Goal: Information Seeking & Learning: Learn about a topic

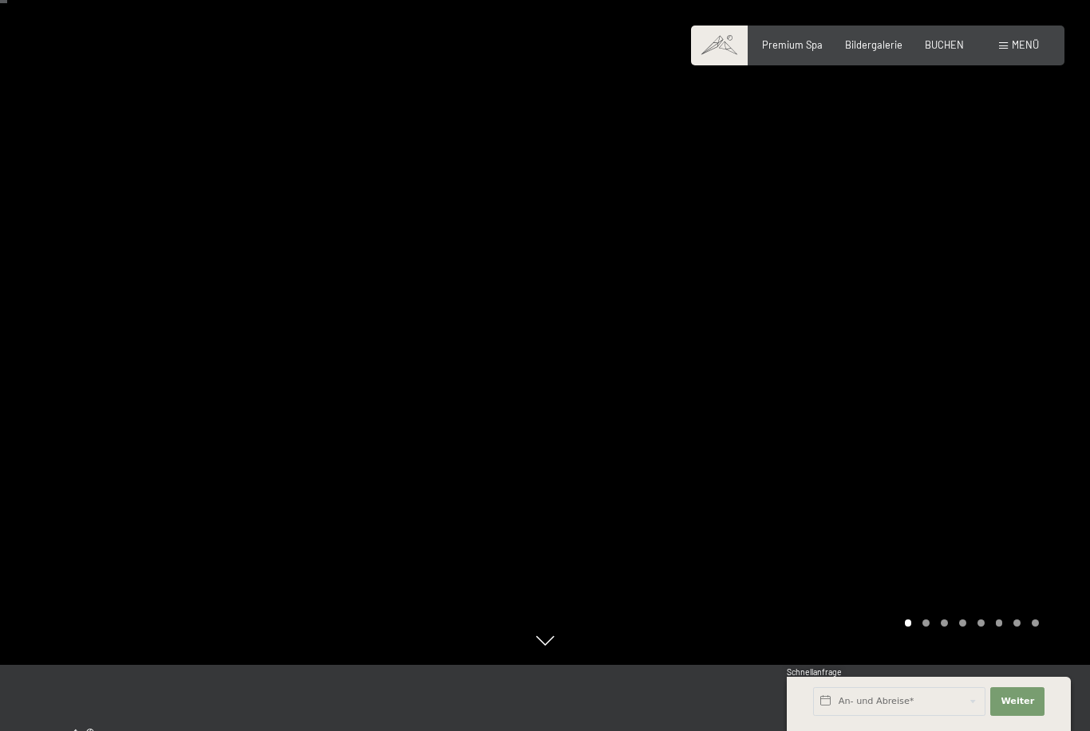
scroll to position [65, 0]
click at [921, 667] on div at bounding box center [817, 300] width 545 height 731
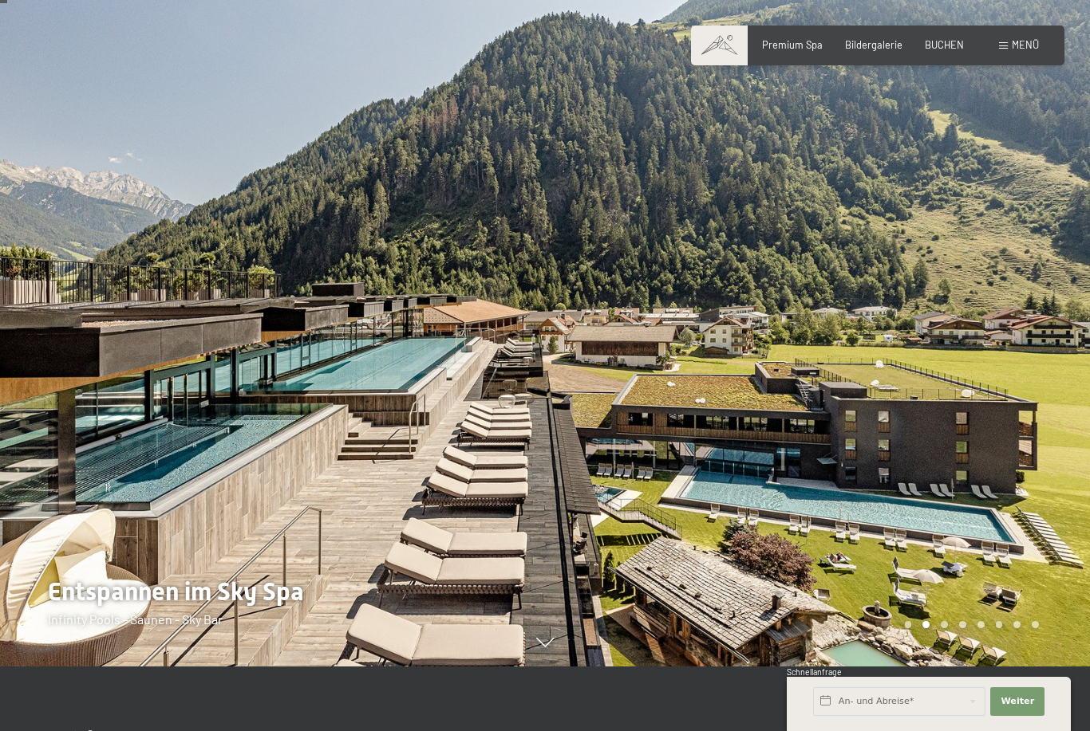
click at [961, 629] on div "Carousel Page 4" at bounding box center [962, 624] width 7 height 7
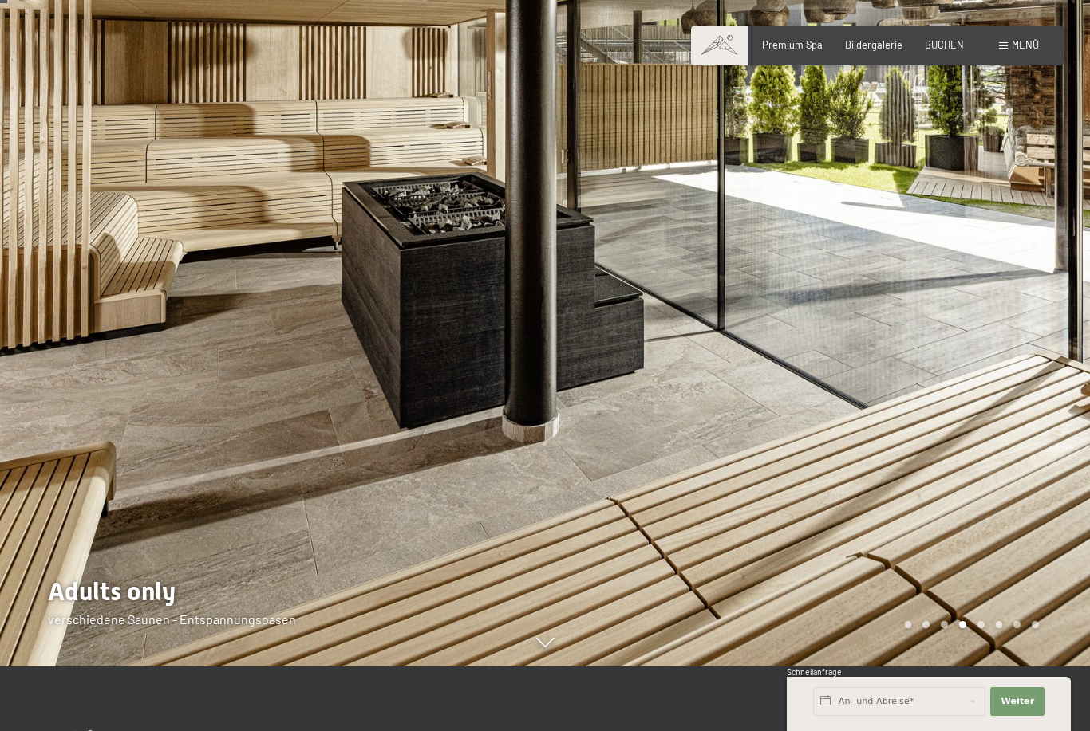
click at [987, 629] on div "Carousel Pagination" at bounding box center [969, 624] width 140 height 7
click at [982, 629] on div "Carousel Page 5" at bounding box center [980, 624] width 7 height 7
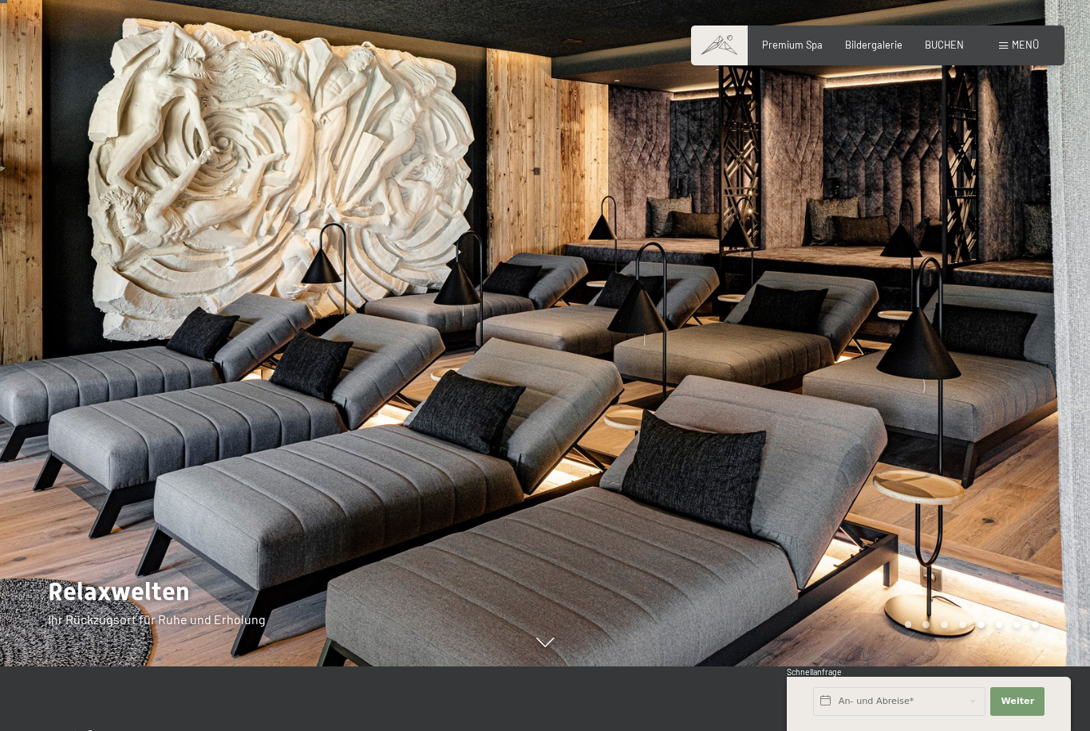
click at [1003, 629] on div "Carousel Pagination" at bounding box center [969, 624] width 140 height 7
click at [997, 629] on div "Carousel Page 6" at bounding box center [999, 624] width 7 height 7
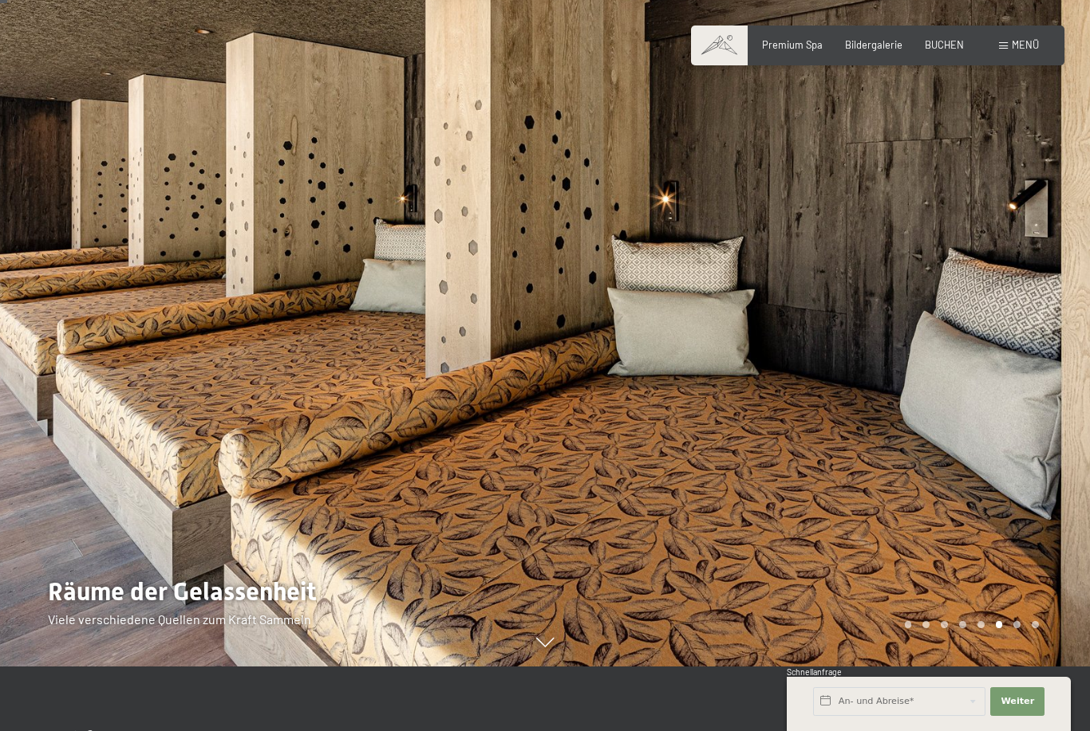
click at [1018, 629] on div "Carousel Page 7" at bounding box center [1016, 624] width 7 height 7
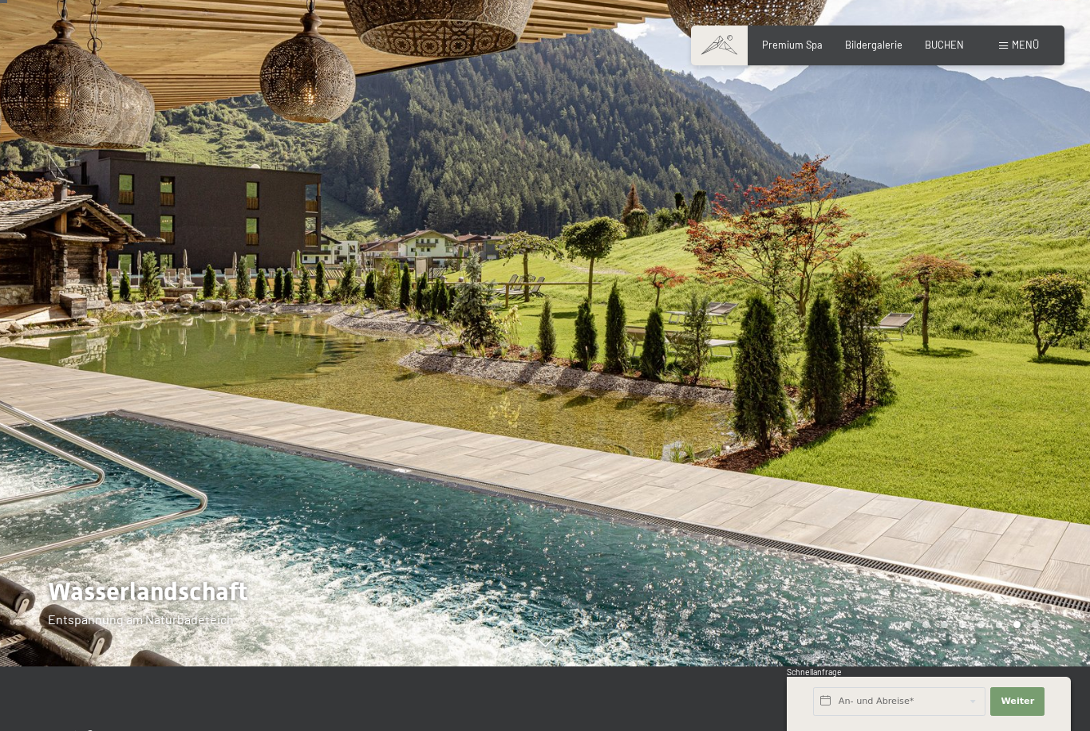
click at [1019, 667] on div at bounding box center [817, 300] width 545 height 731
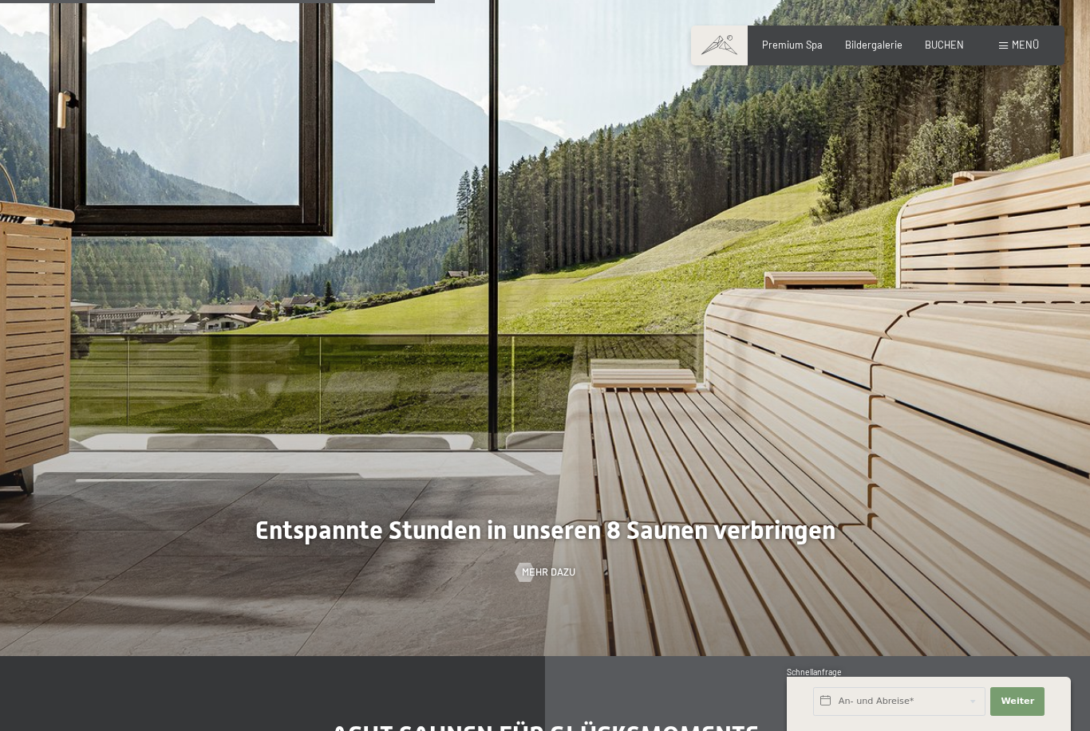
scroll to position [3847, 0]
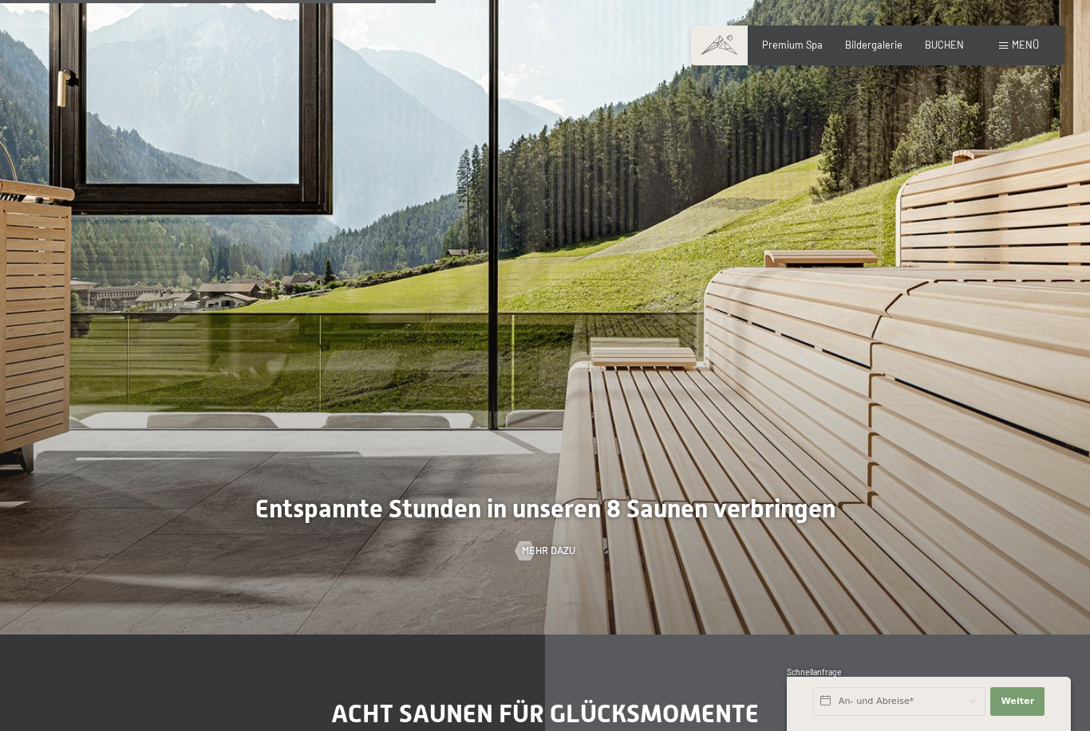
click at [910, 538] on div at bounding box center [545, 268] width 1090 height 731
click at [568, 558] on span "Mehr dazu" at bounding box center [548, 551] width 53 height 14
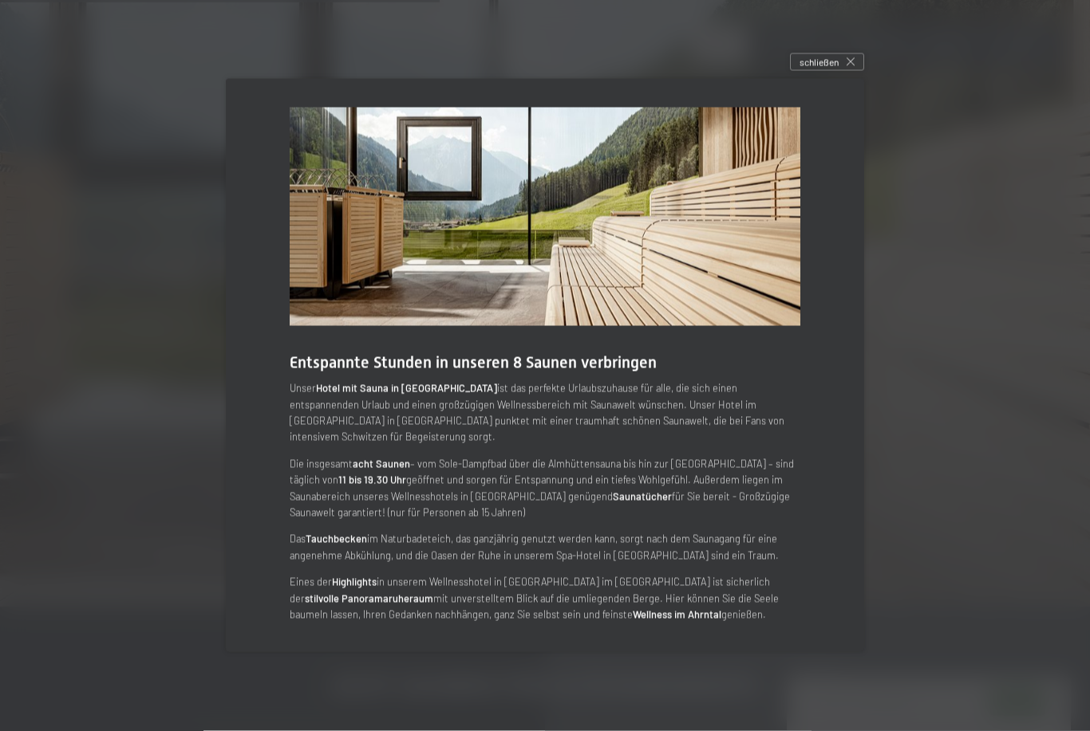
scroll to position [3870, 0]
click at [841, 71] on div "schließen" at bounding box center [827, 62] width 74 height 18
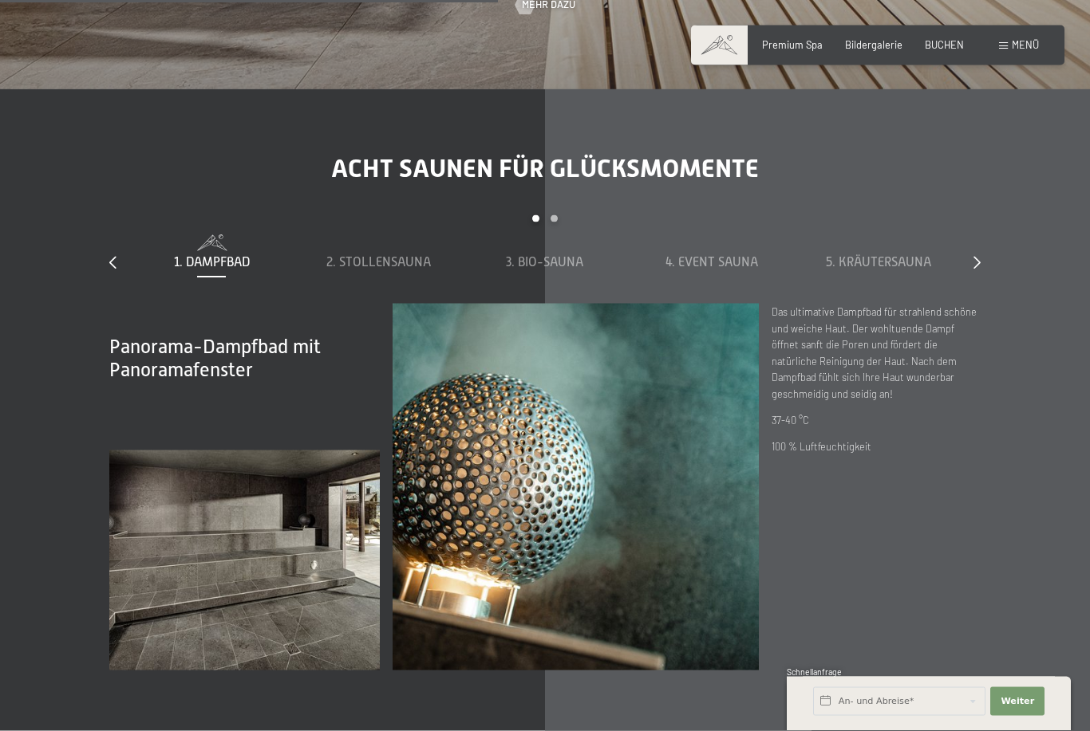
scroll to position [4394, 0]
click at [721, 271] on div "4. Event Sauna" at bounding box center [711, 263] width 154 height 18
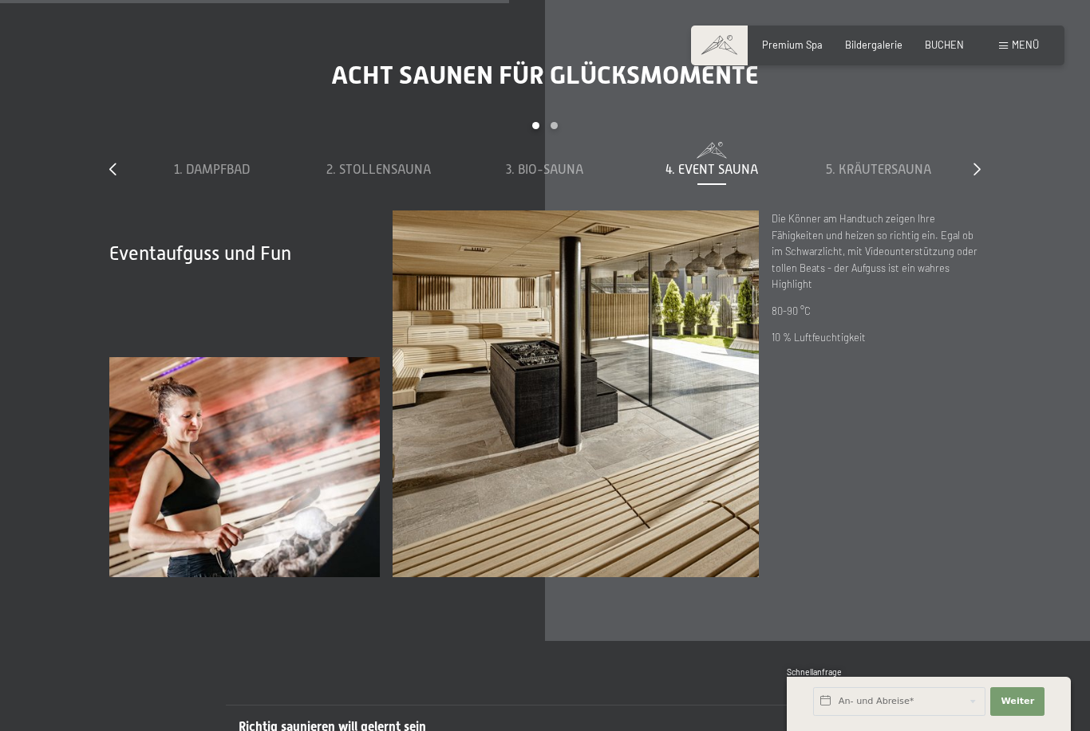
scroll to position [4482, 0]
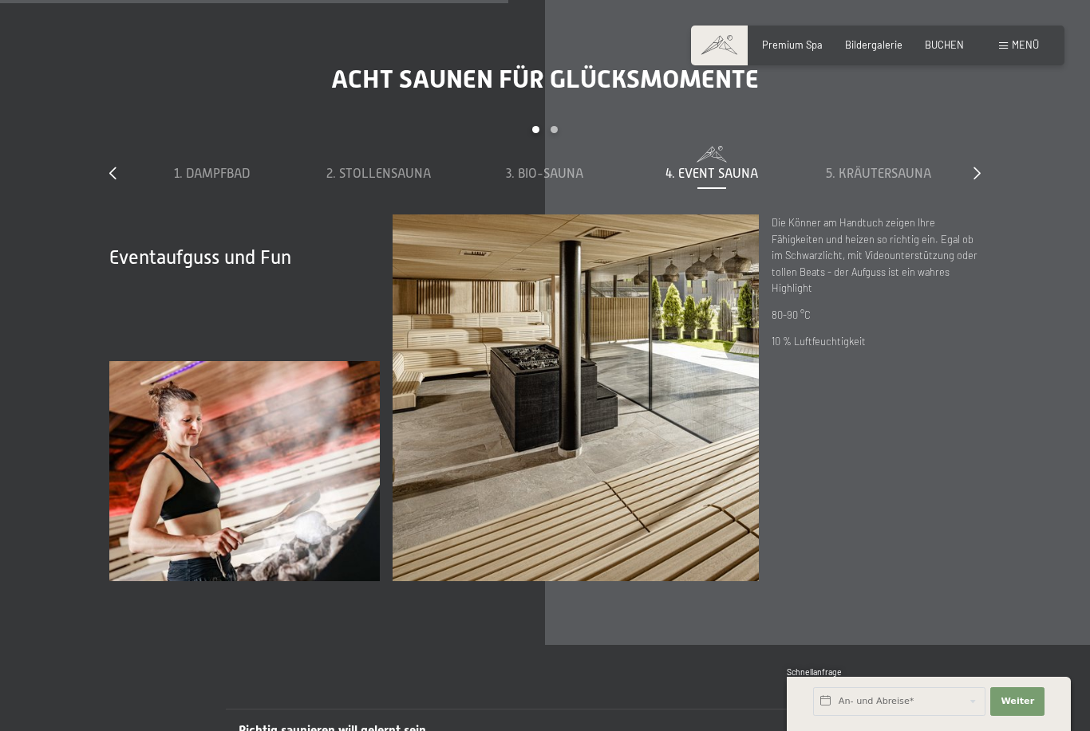
click at [706, 576] on img at bounding box center [575, 398] width 366 height 366
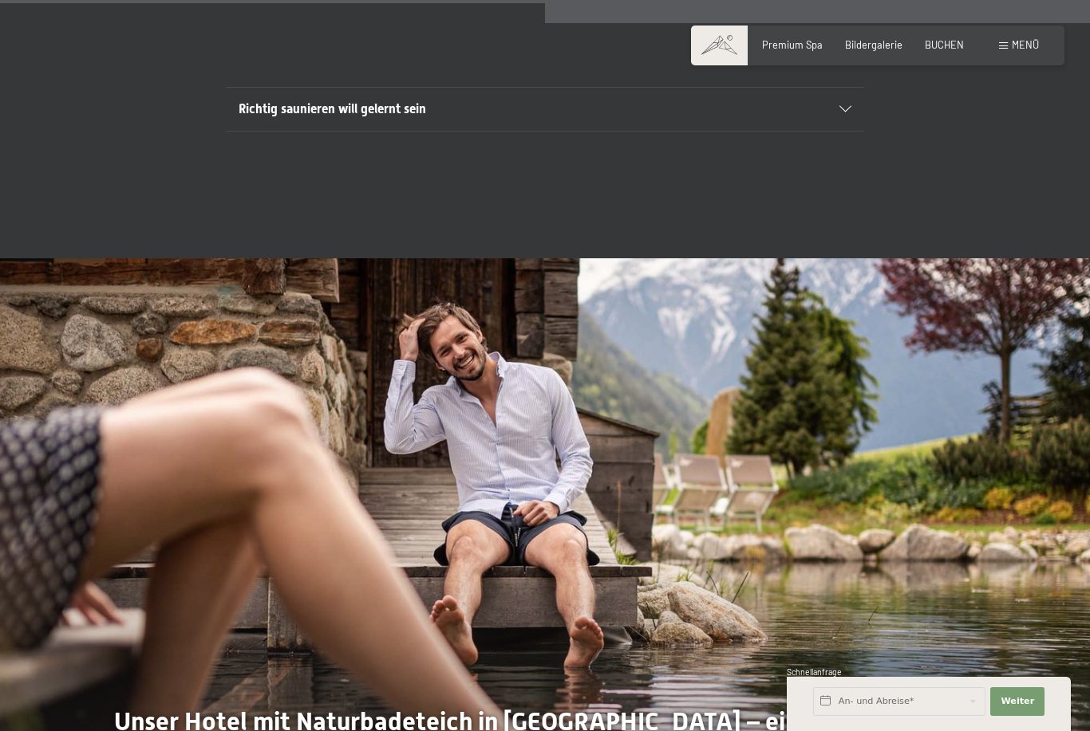
scroll to position [5104, 0]
